Goal: Task Accomplishment & Management: Use online tool/utility

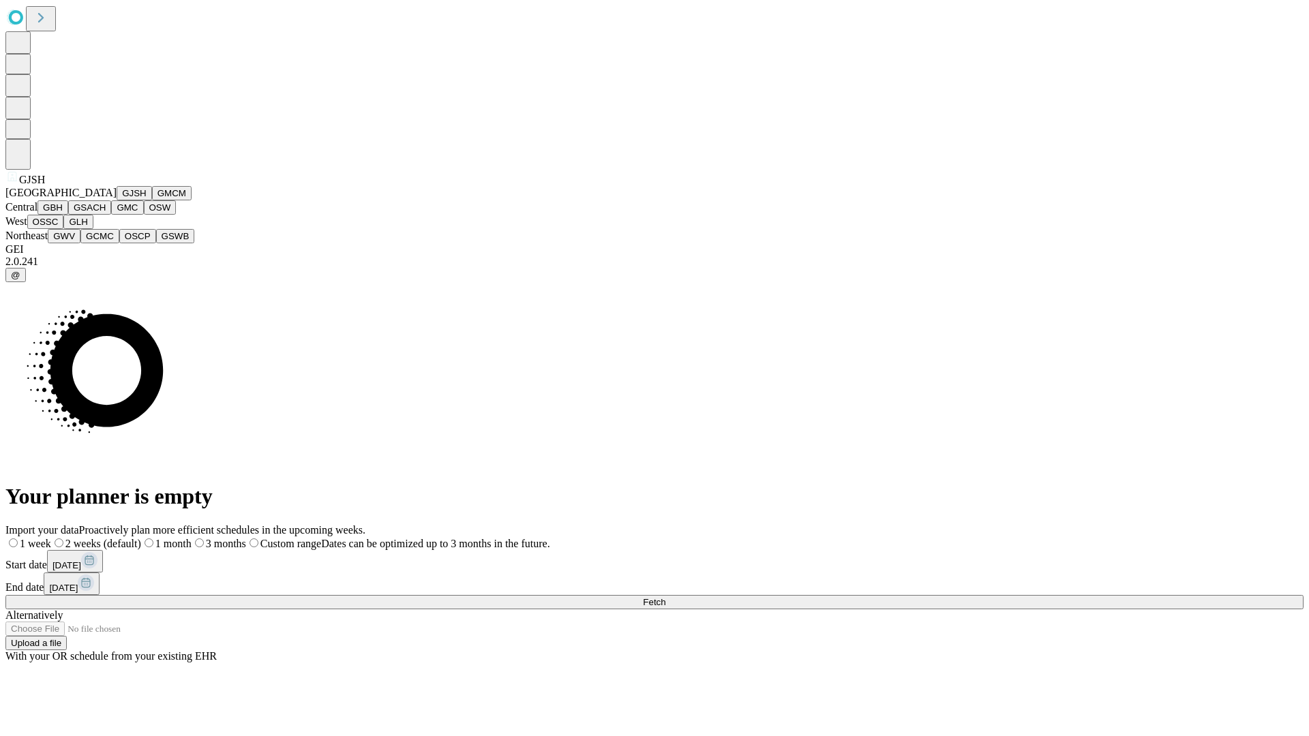
click at [117, 200] on button "GJSH" at bounding box center [134, 193] width 35 height 14
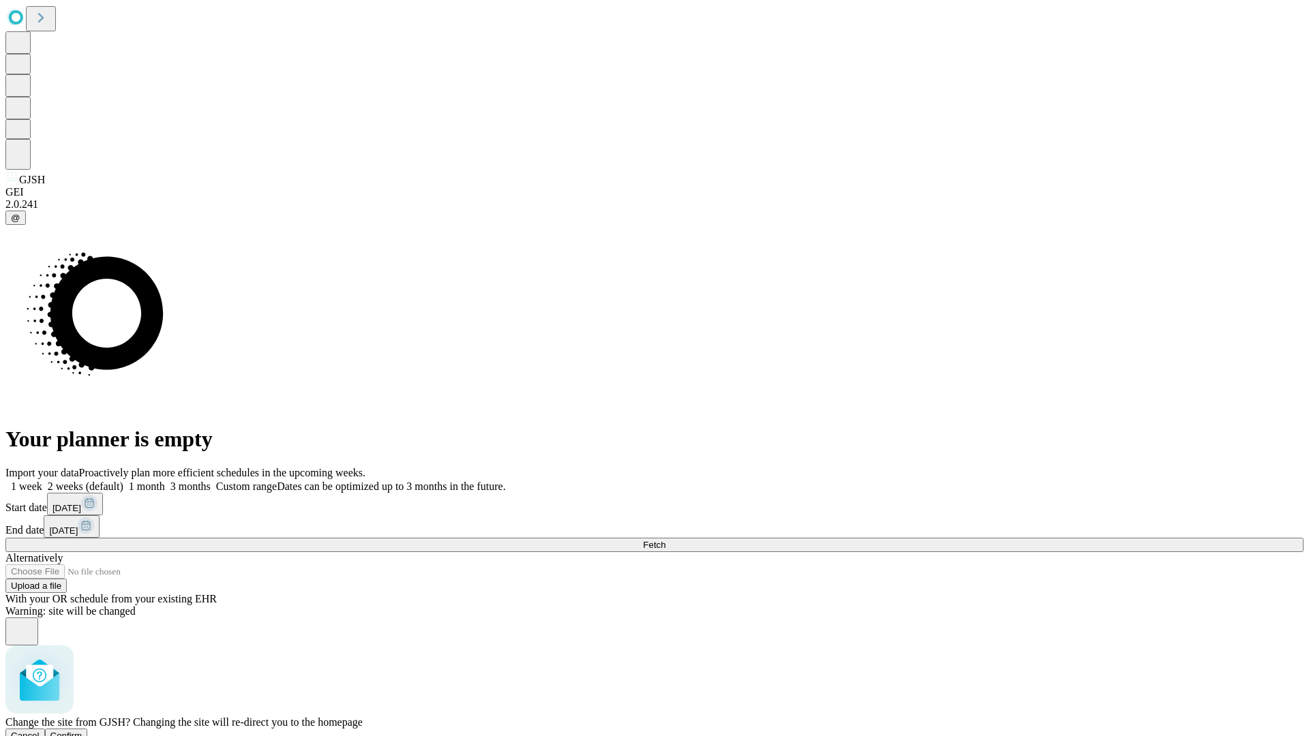
click at [82, 731] on span "Confirm" at bounding box center [66, 736] width 32 height 10
click at [123, 481] on label "2 weeks (default)" at bounding box center [82, 487] width 81 height 12
click at [665, 540] on span "Fetch" at bounding box center [654, 545] width 22 height 10
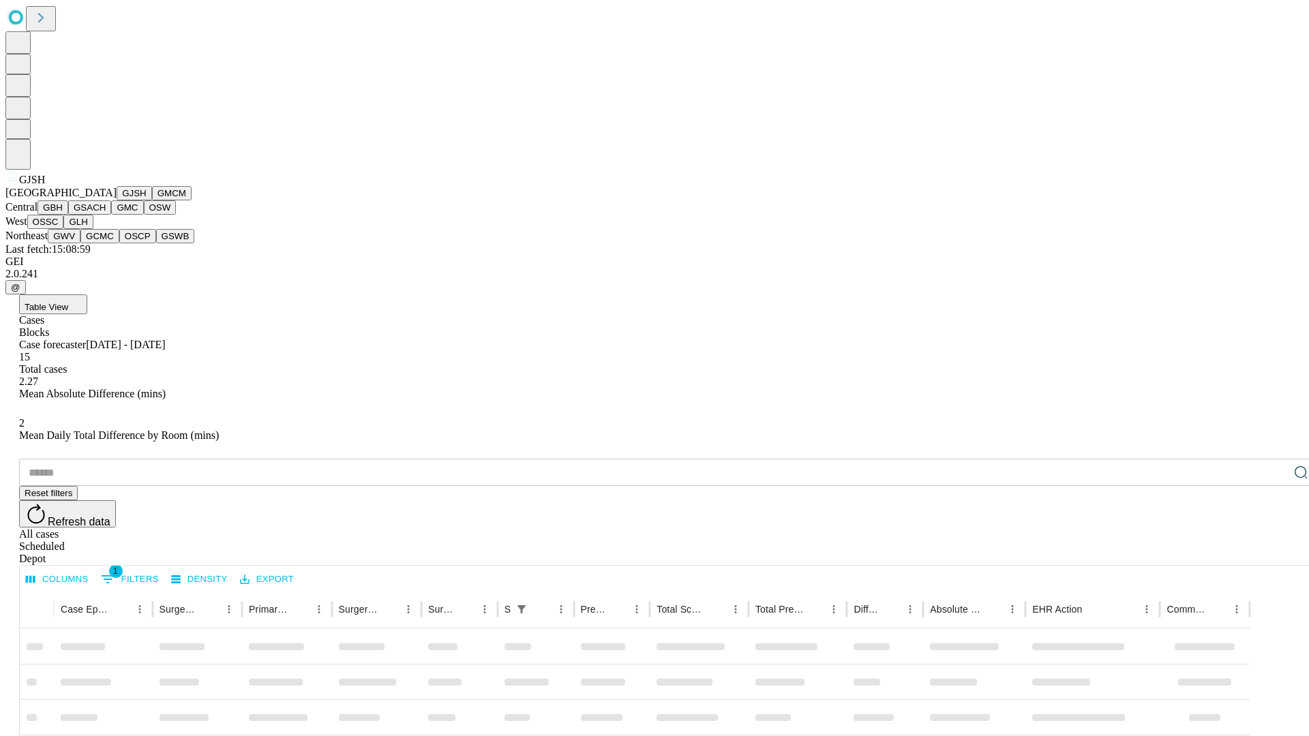
click at [152, 200] on button "GMCM" at bounding box center [172, 193] width 40 height 14
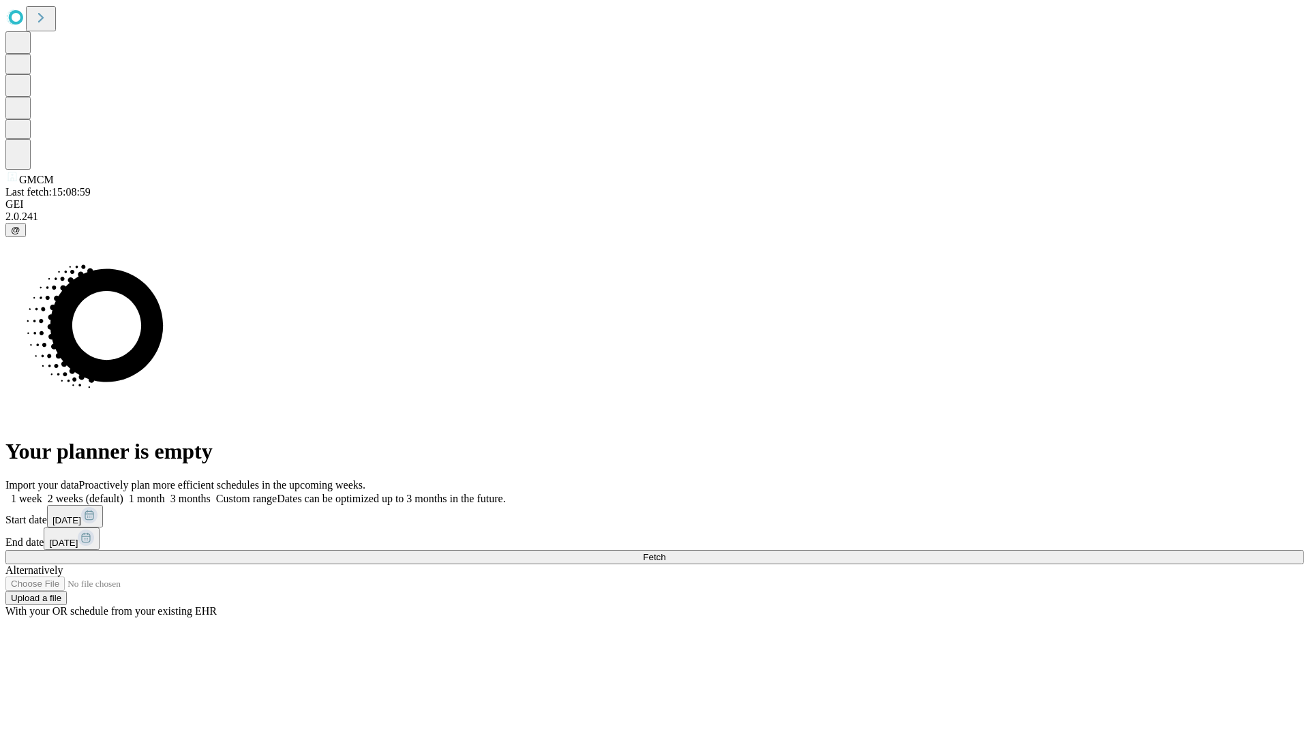
click at [123, 493] on label "2 weeks (default)" at bounding box center [82, 499] width 81 height 12
click at [665, 552] on span "Fetch" at bounding box center [654, 557] width 22 height 10
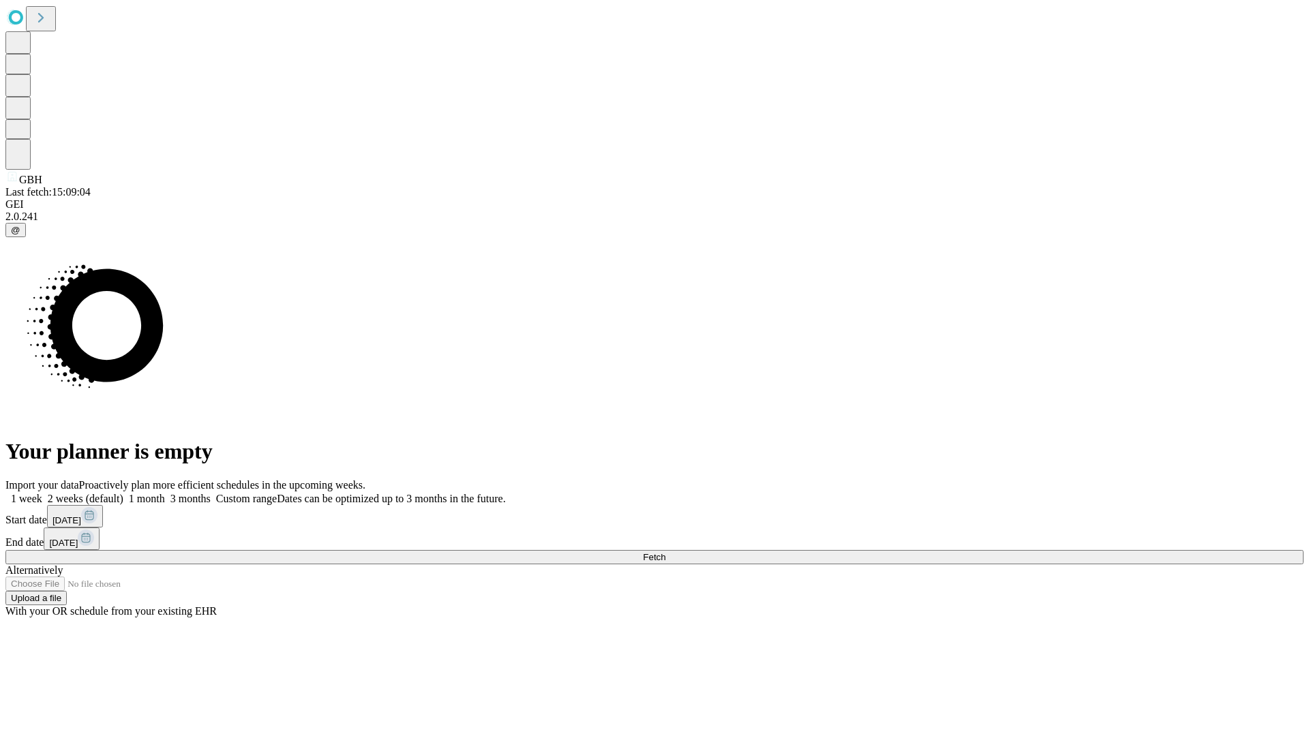
click at [123, 493] on label "2 weeks (default)" at bounding box center [82, 499] width 81 height 12
click at [665, 552] on span "Fetch" at bounding box center [654, 557] width 22 height 10
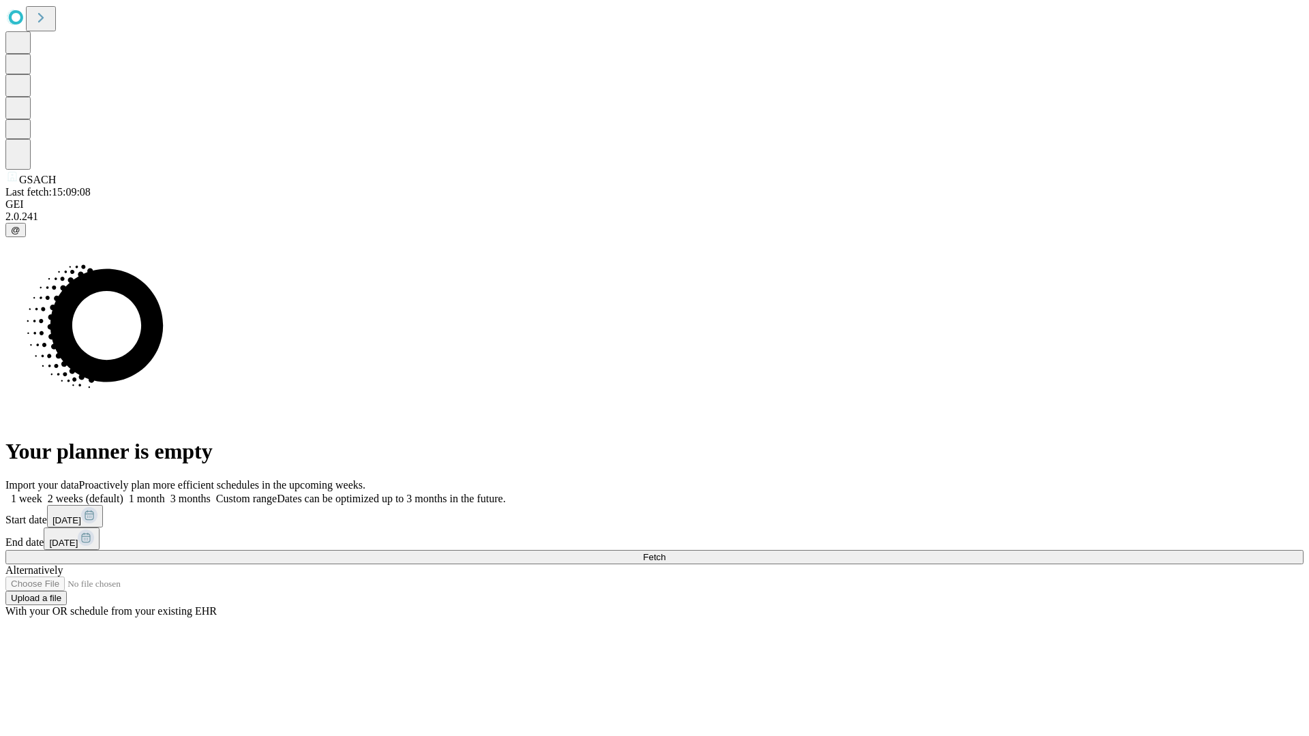
click at [123, 493] on label "2 weeks (default)" at bounding box center [82, 499] width 81 height 12
click at [665, 552] on span "Fetch" at bounding box center [654, 557] width 22 height 10
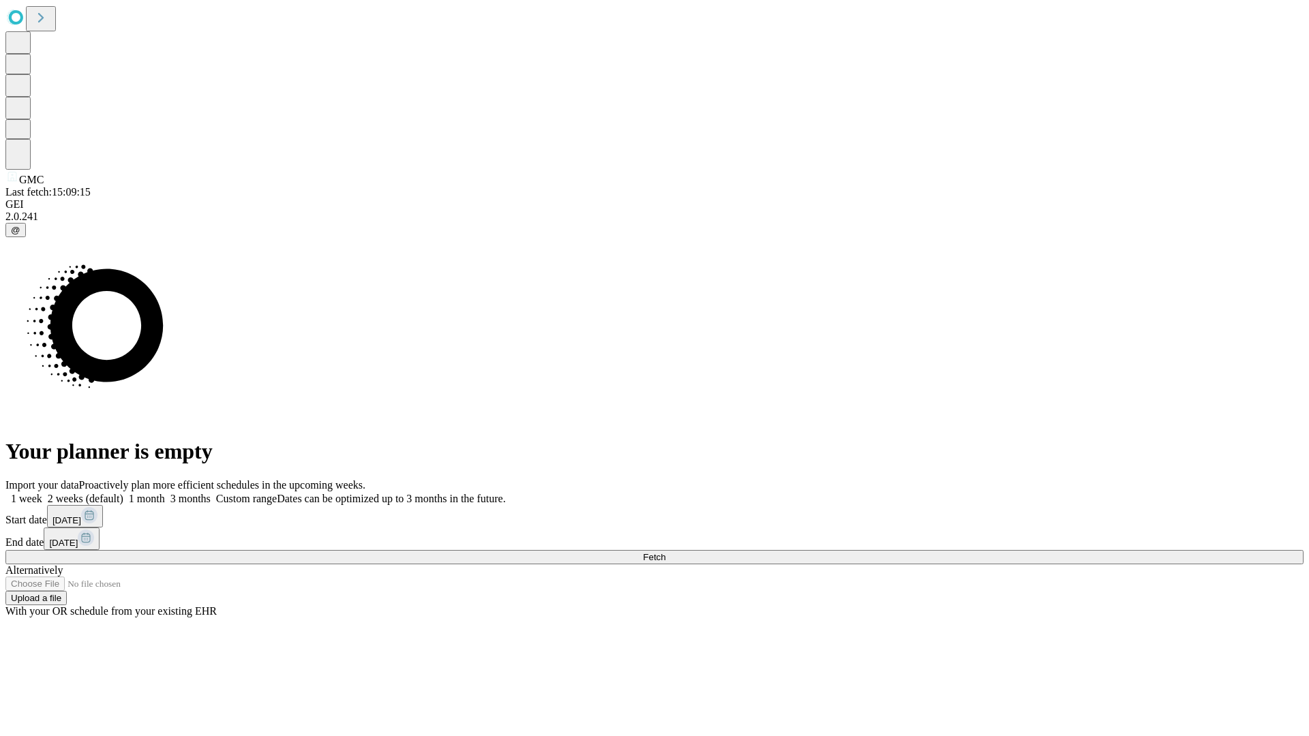
click at [123, 493] on label "2 weeks (default)" at bounding box center [82, 499] width 81 height 12
click at [665, 552] on span "Fetch" at bounding box center [654, 557] width 22 height 10
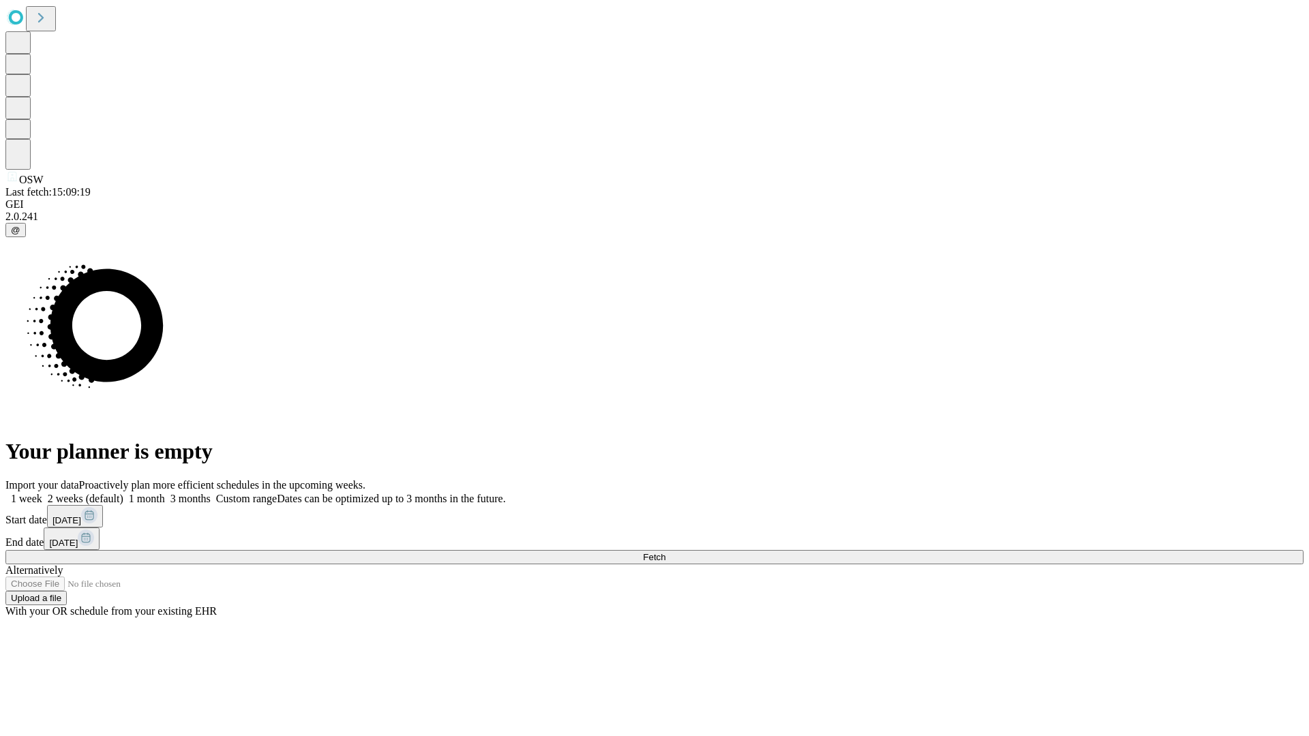
click at [123, 493] on label "2 weeks (default)" at bounding box center [82, 499] width 81 height 12
click at [665, 552] on span "Fetch" at bounding box center [654, 557] width 22 height 10
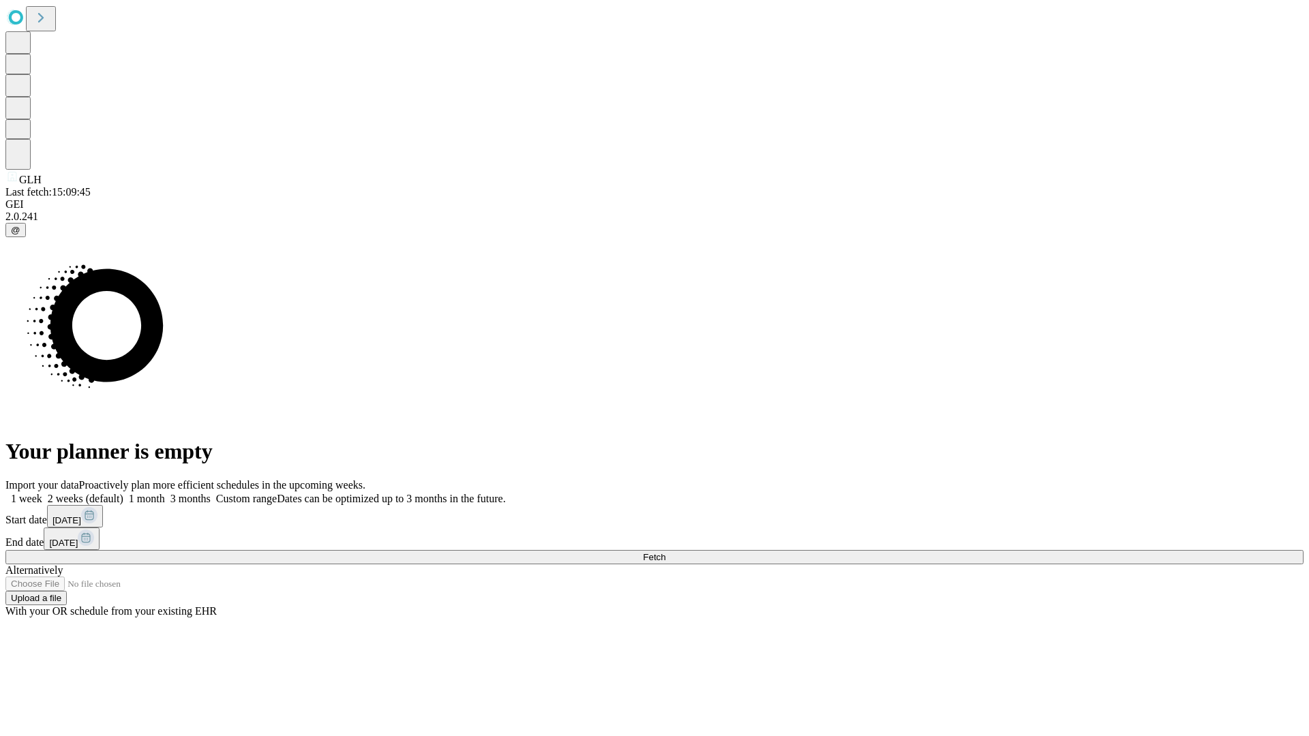
click at [123, 493] on label "2 weeks (default)" at bounding box center [82, 499] width 81 height 12
click at [665, 552] on span "Fetch" at bounding box center [654, 557] width 22 height 10
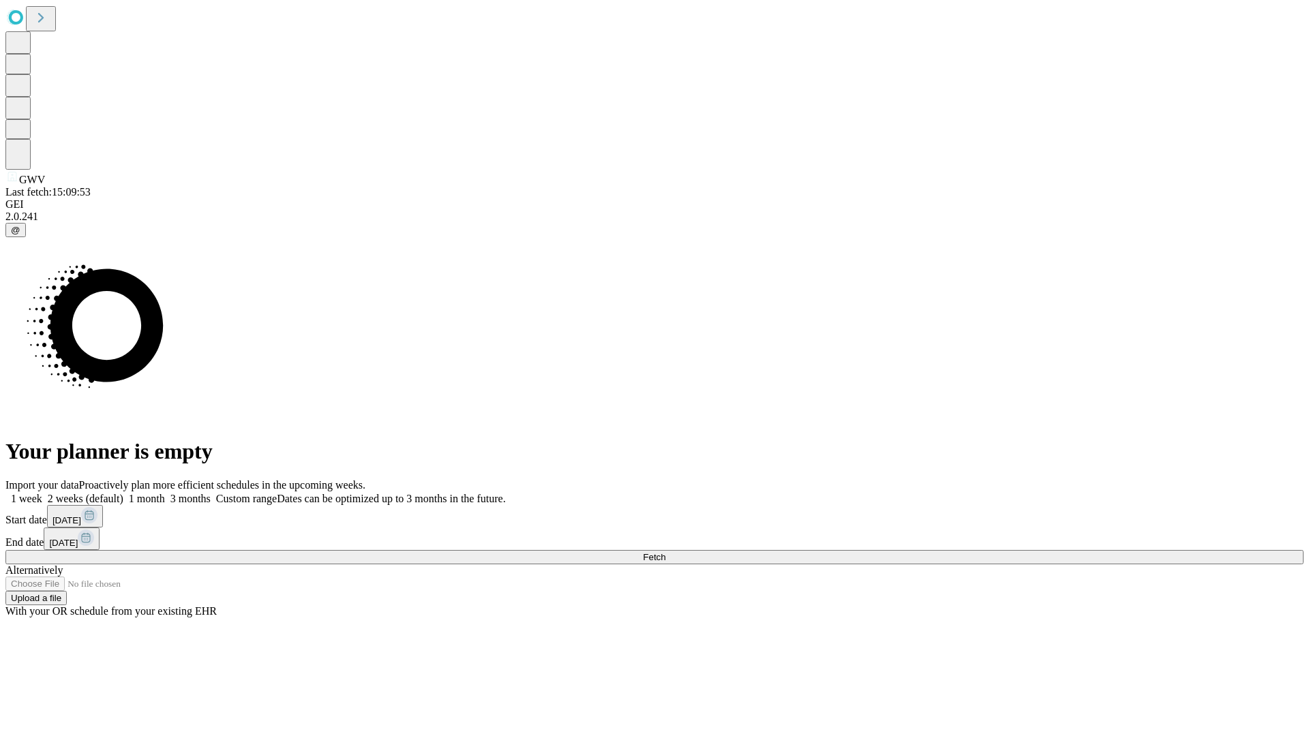
click at [123, 493] on label "2 weeks (default)" at bounding box center [82, 499] width 81 height 12
click at [665, 552] on span "Fetch" at bounding box center [654, 557] width 22 height 10
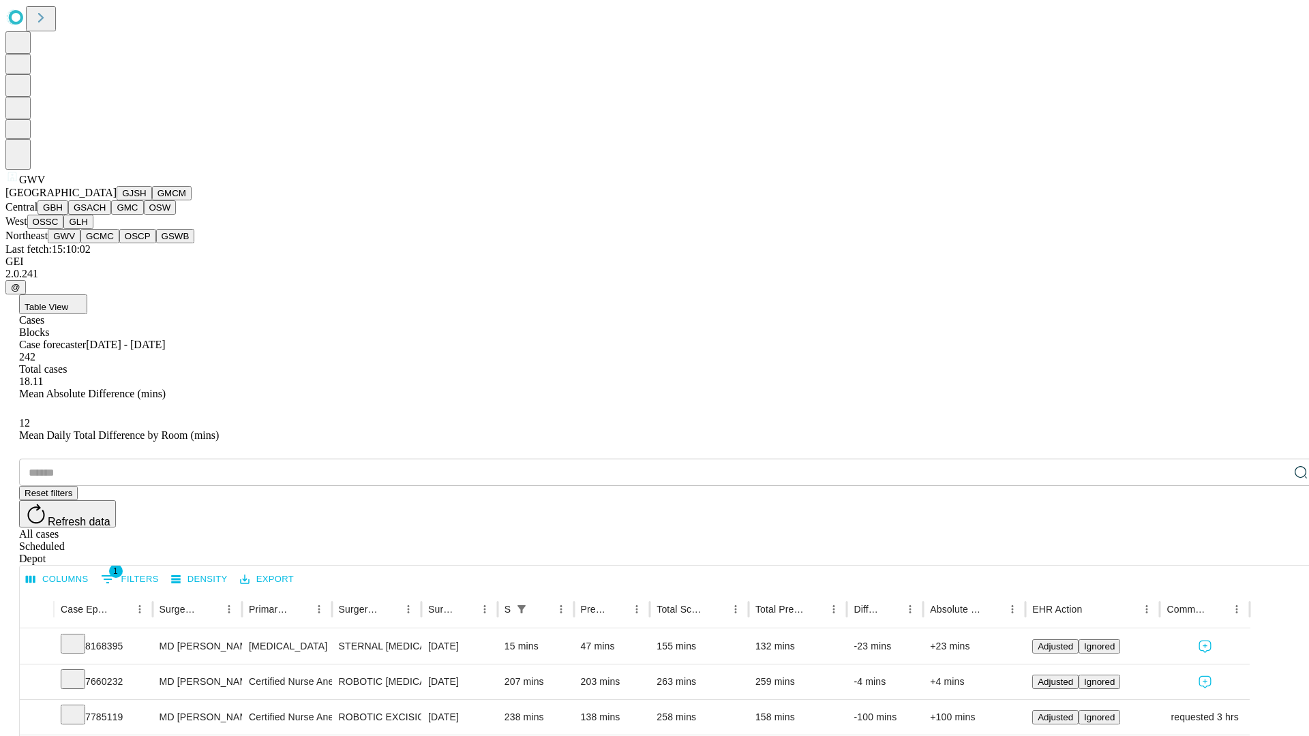
click at [106, 243] on button "GCMC" at bounding box center [99, 236] width 39 height 14
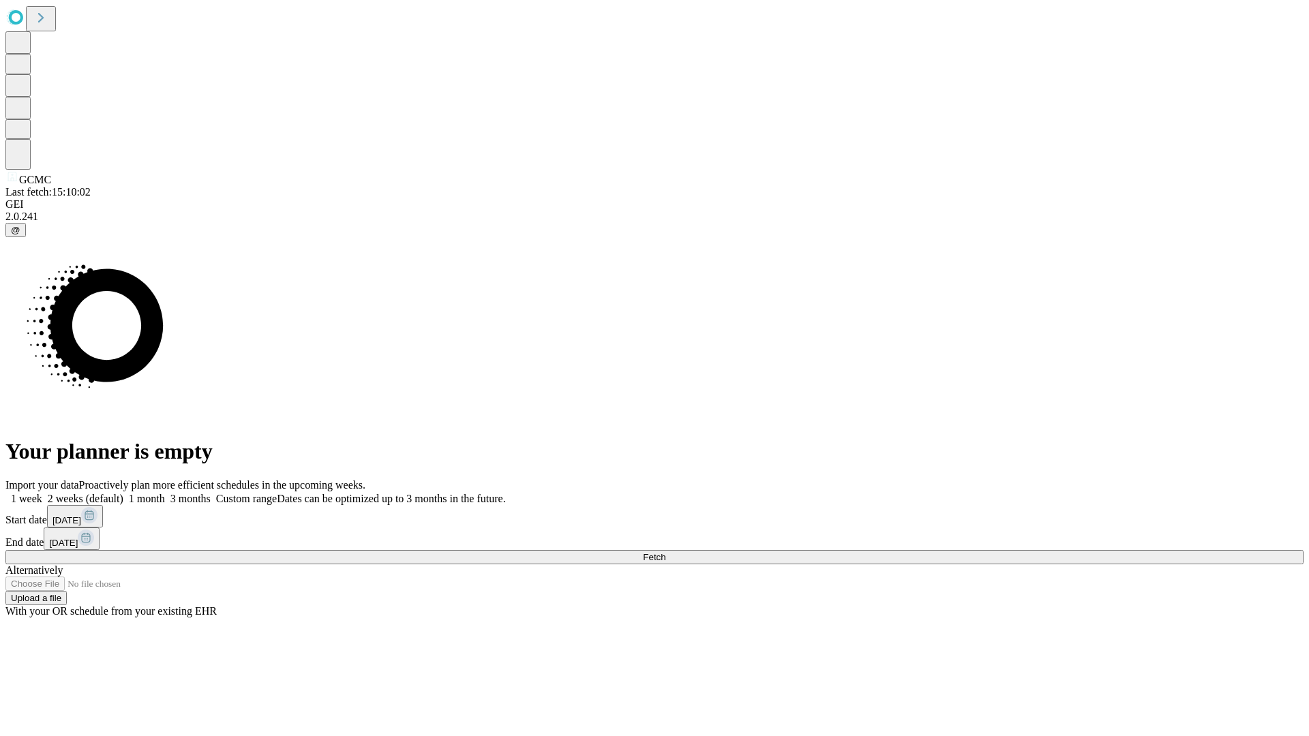
click at [665, 552] on span "Fetch" at bounding box center [654, 557] width 22 height 10
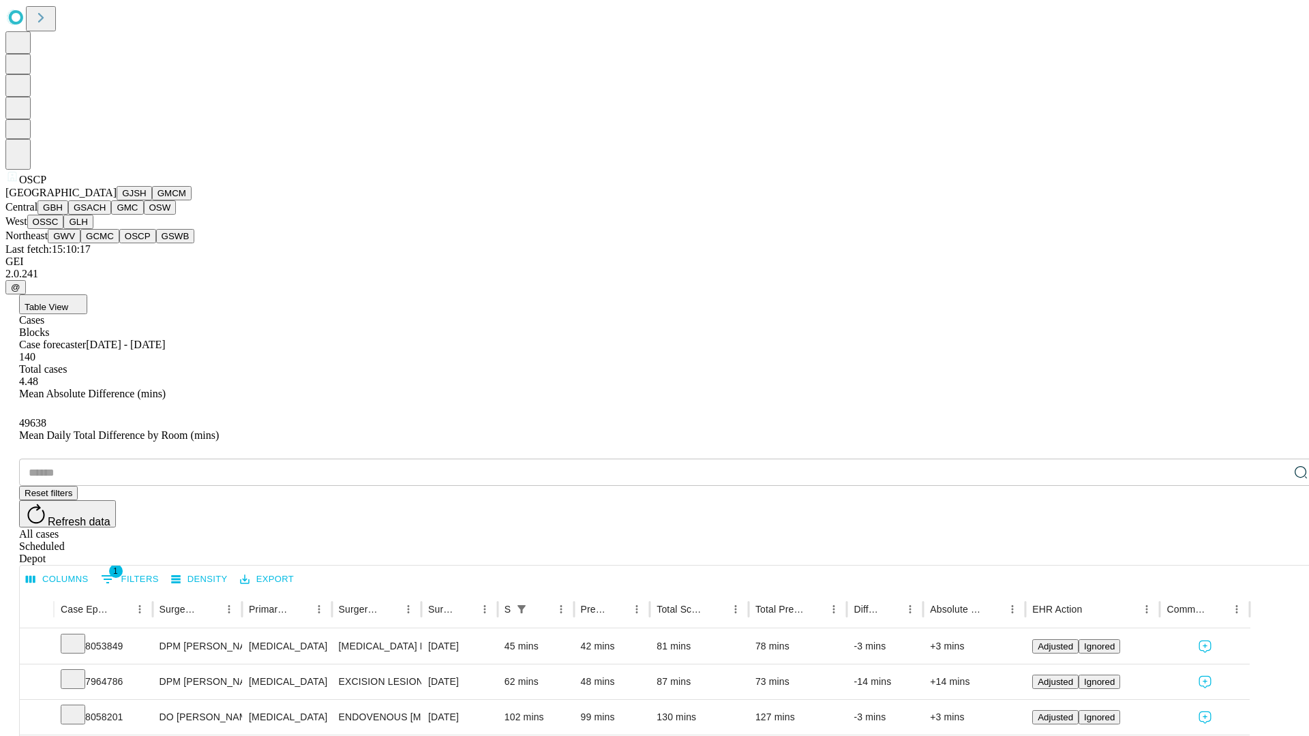
click at [156, 243] on button "GSWB" at bounding box center [175, 236] width 39 height 14
